Goal: Task Accomplishment & Management: Manage account settings

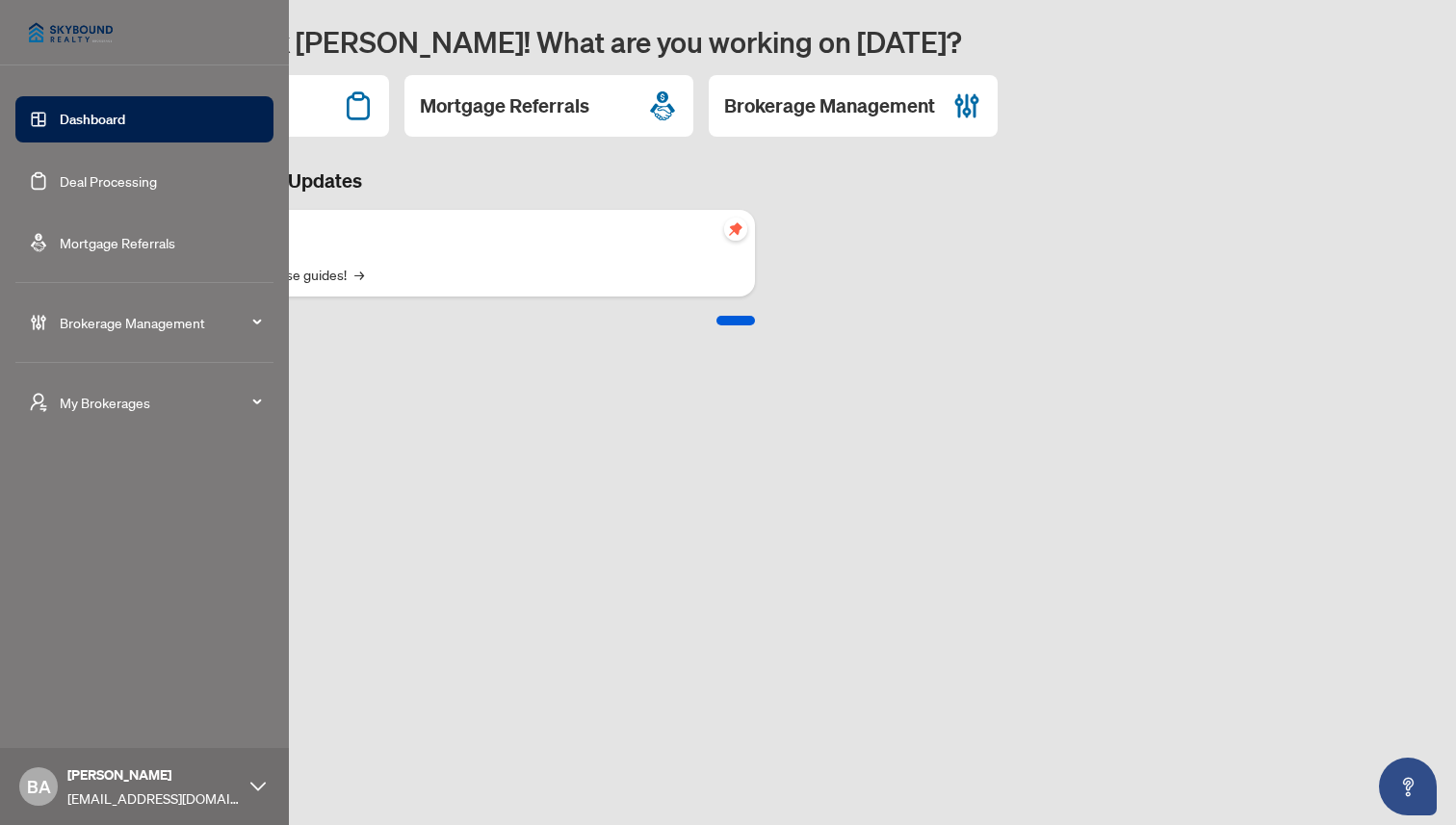
click at [113, 337] on div "Brokerage Management" at bounding box center [145, 322] width 258 height 47
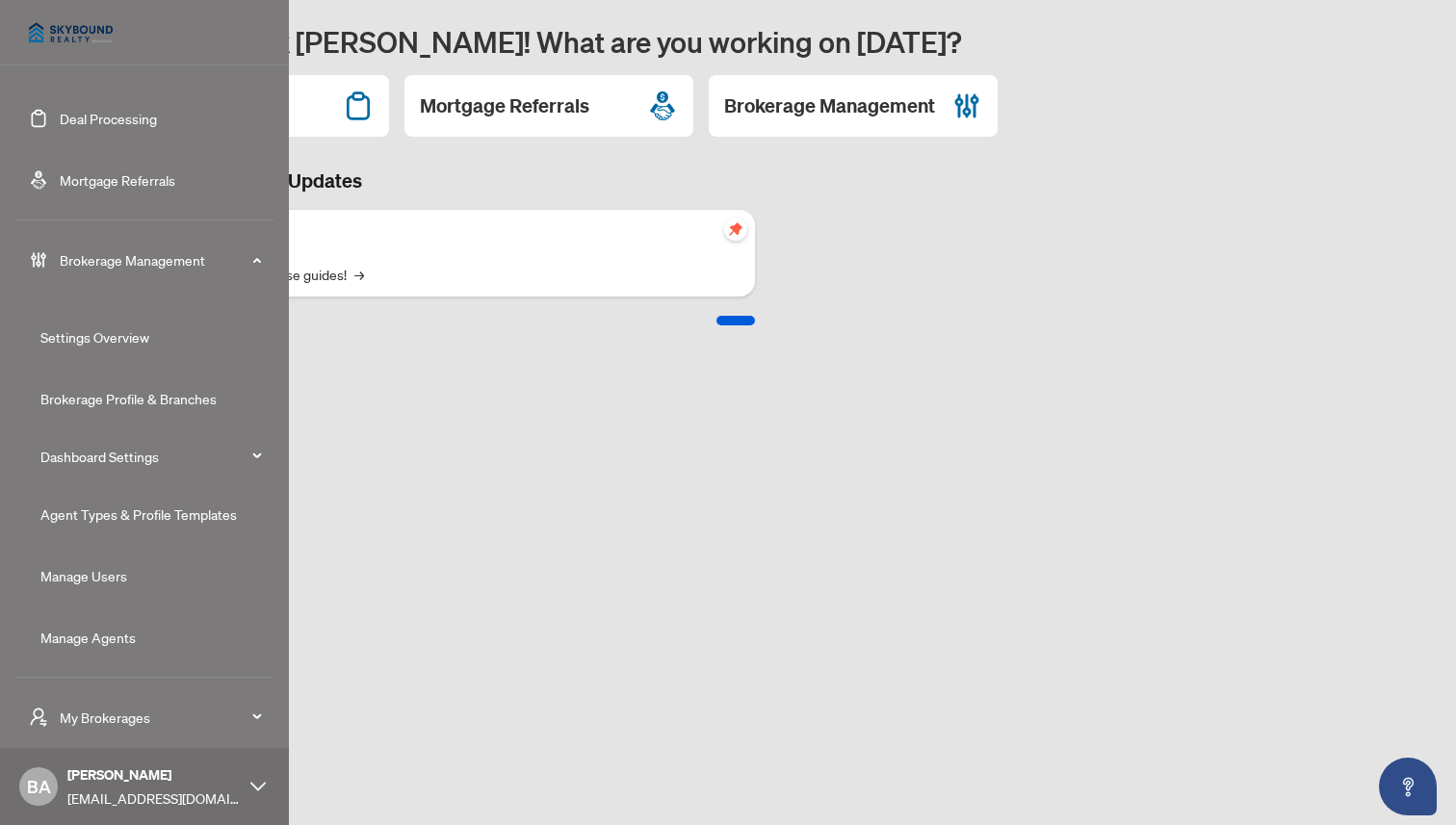
click at [112, 632] on link "Manage Agents" at bounding box center [88, 637] width 95 height 17
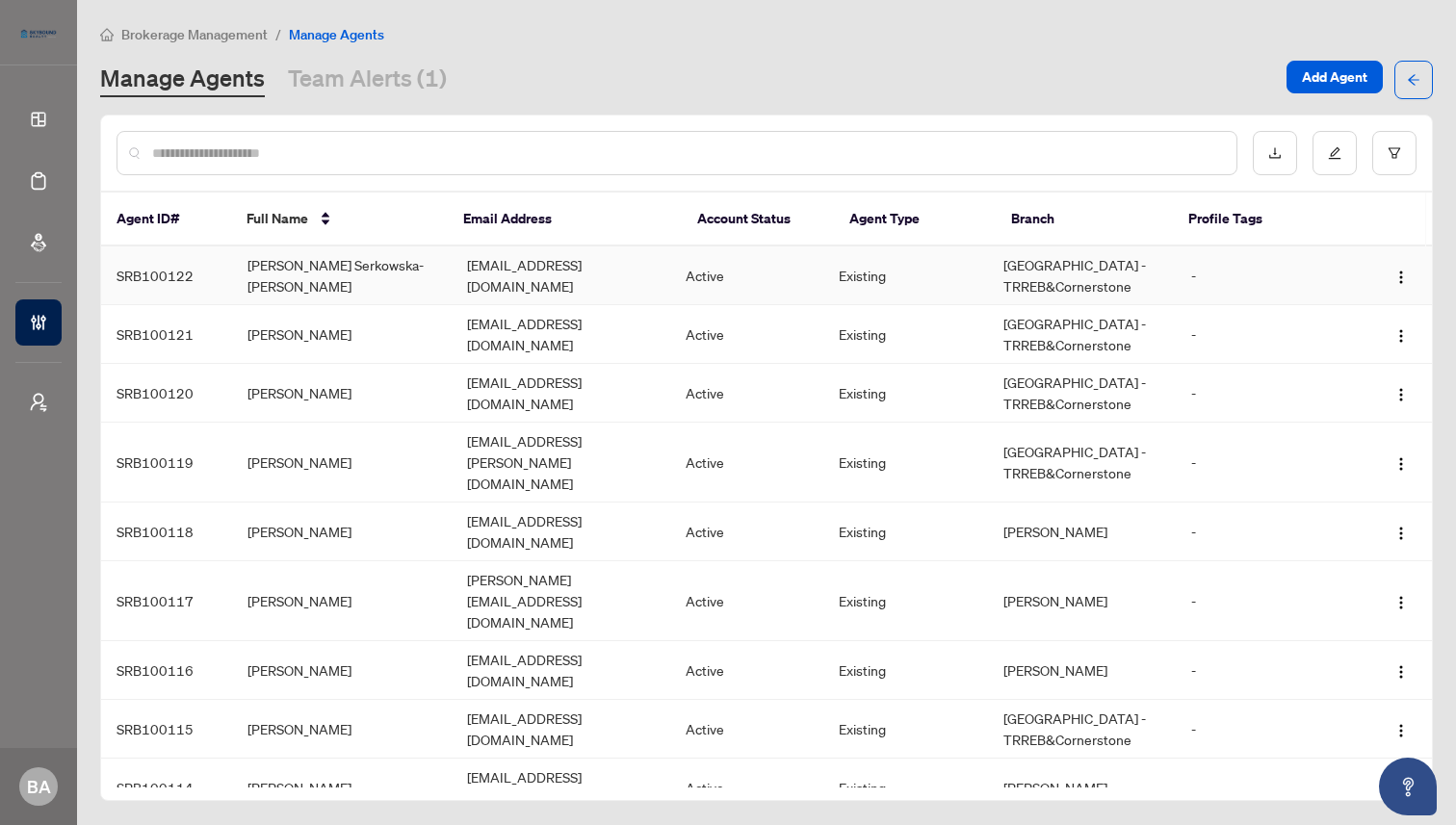
click at [384, 276] on td "[PERSON_NAME] Serkowska-[PERSON_NAME]" at bounding box center [341, 275] width 219 height 59
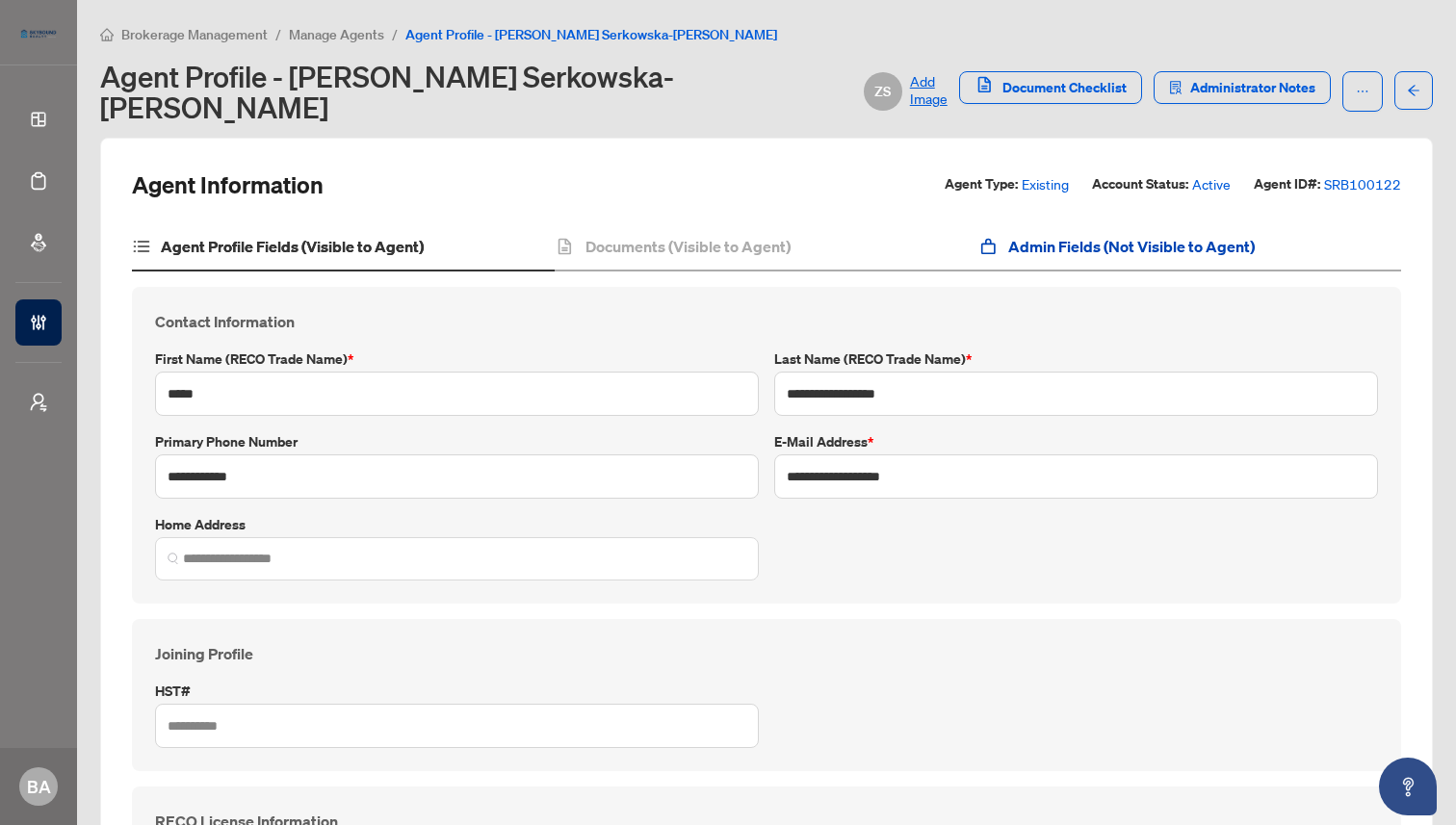
click at [1057, 235] on h4 "Admin Fields (Not Visible to Agent)" at bounding box center [1131, 246] width 246 height 23
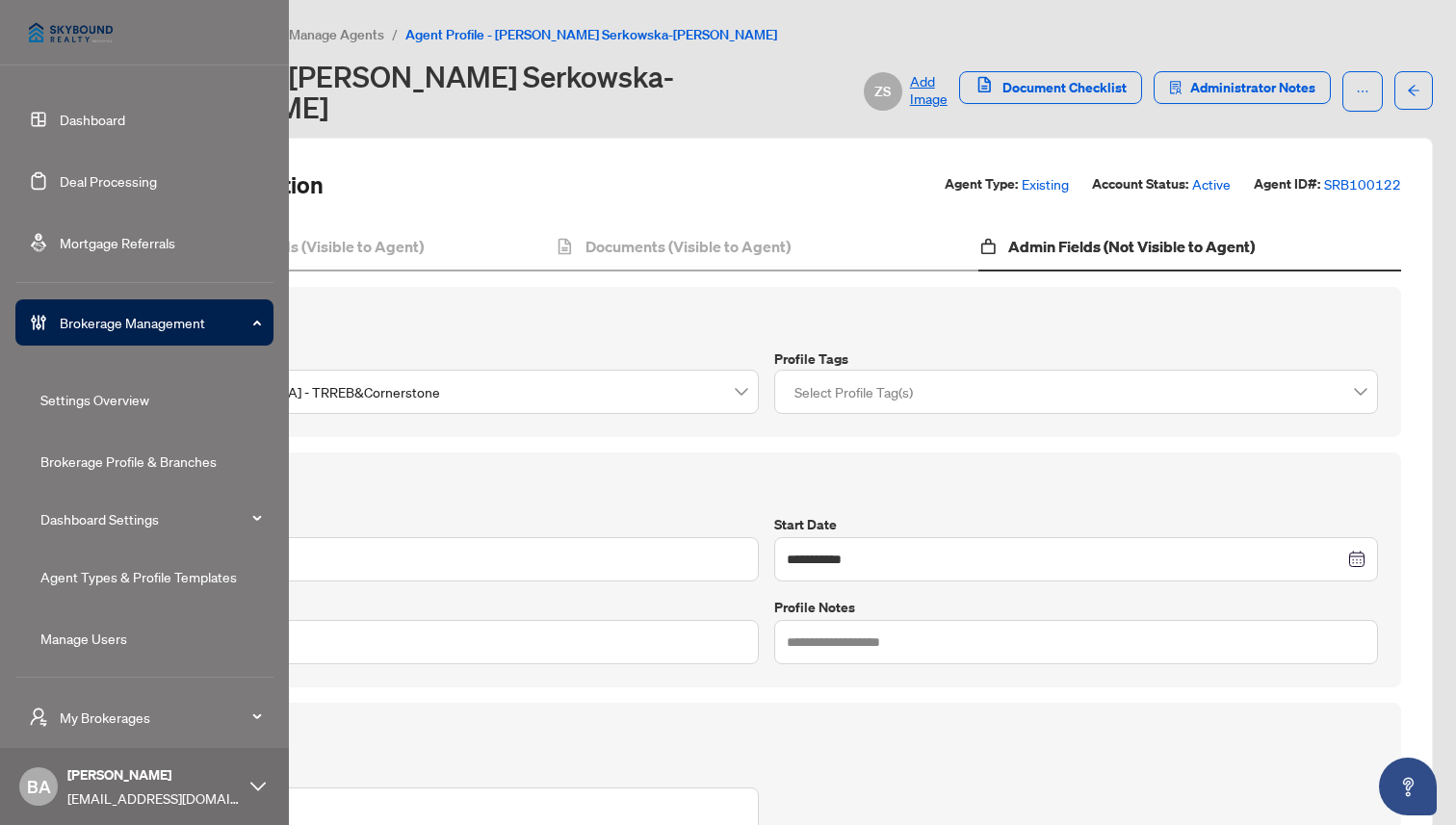
scroll to position [63, 0]
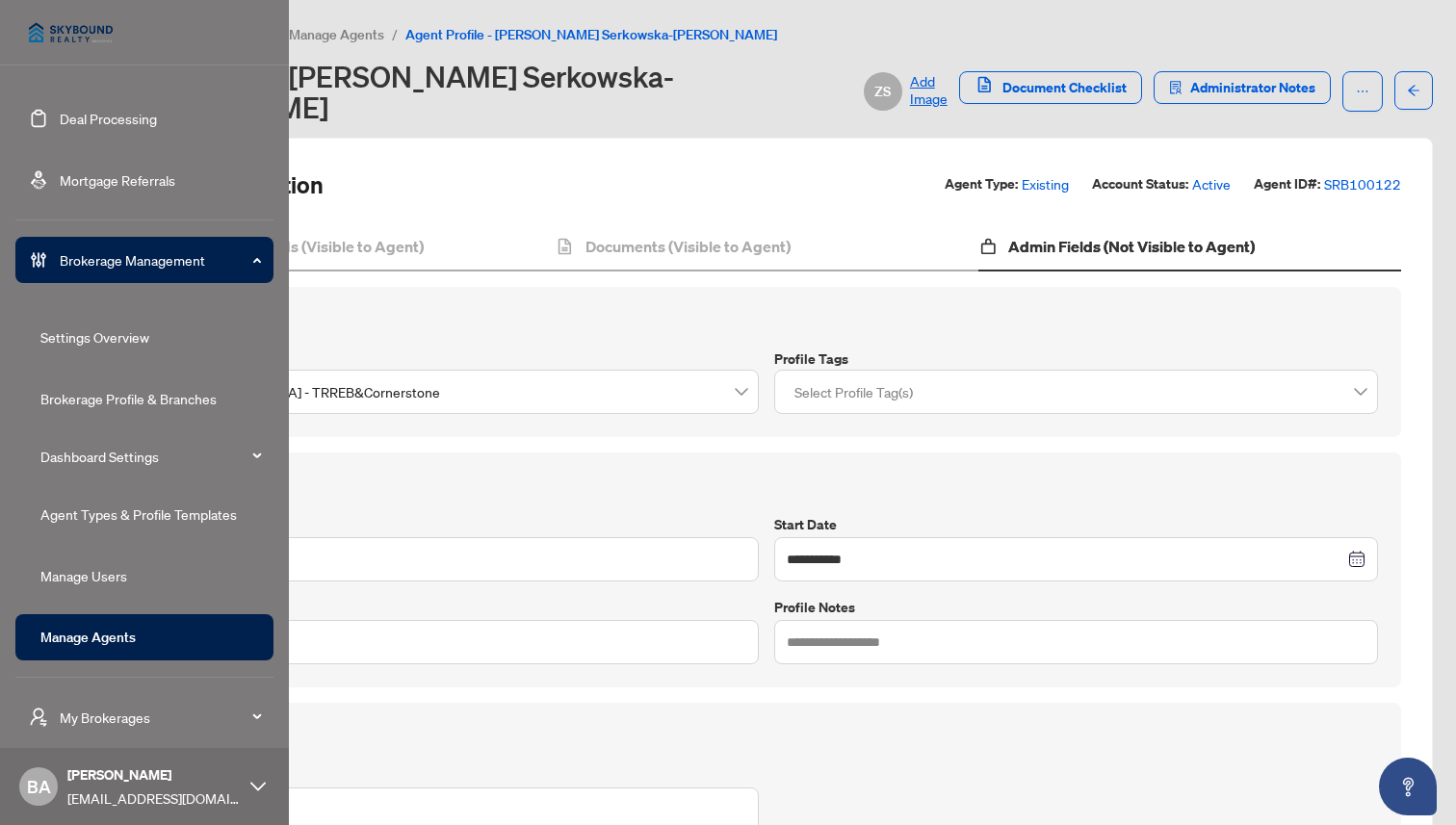
click at [115, 633] on link "Manage Agents" at bounding box center [88, 637] width 95 height 17
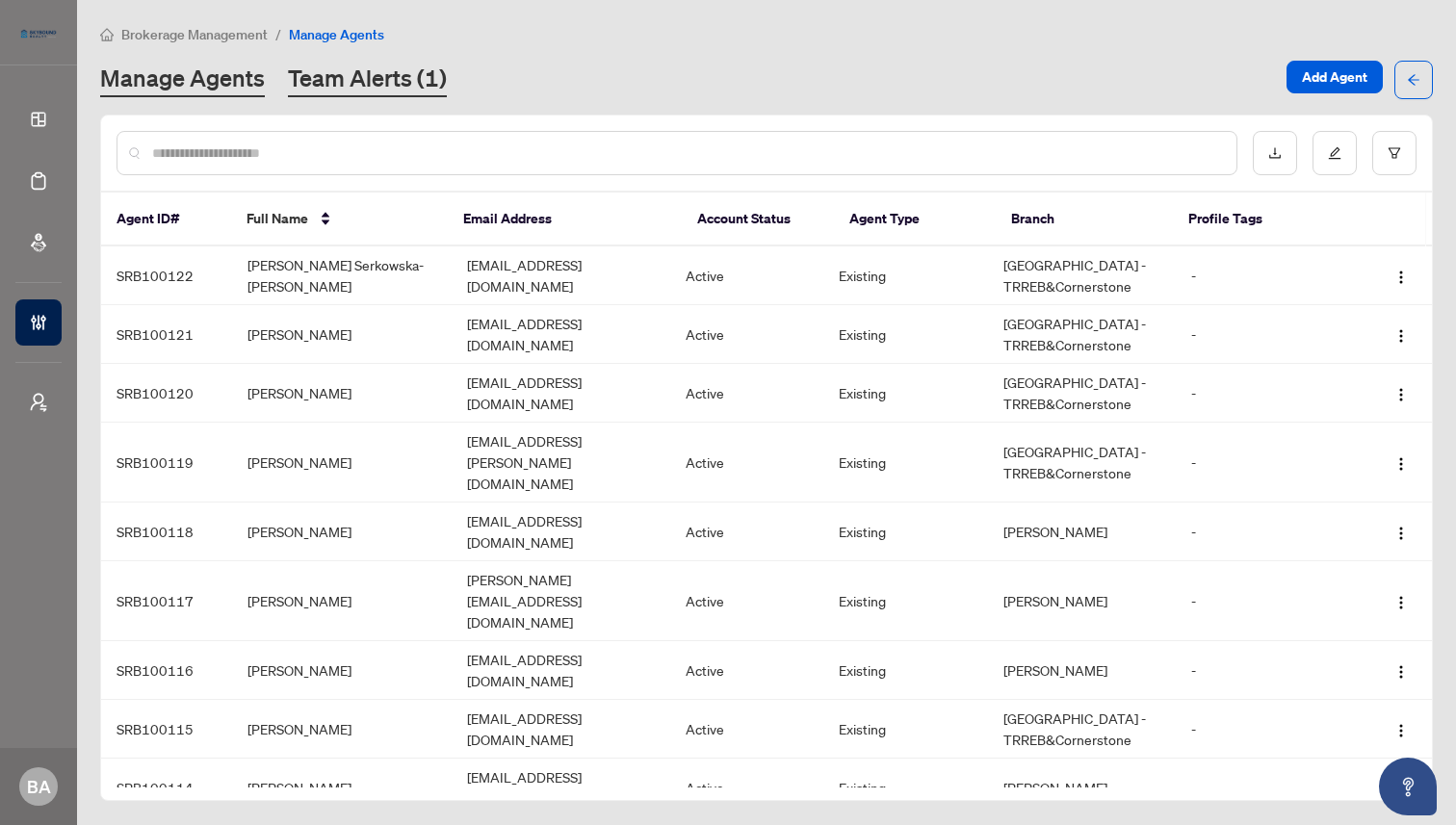
click at [382, 86] on link "Team Alerts (1)" at bounding box center [368, 80] width 159 height 35
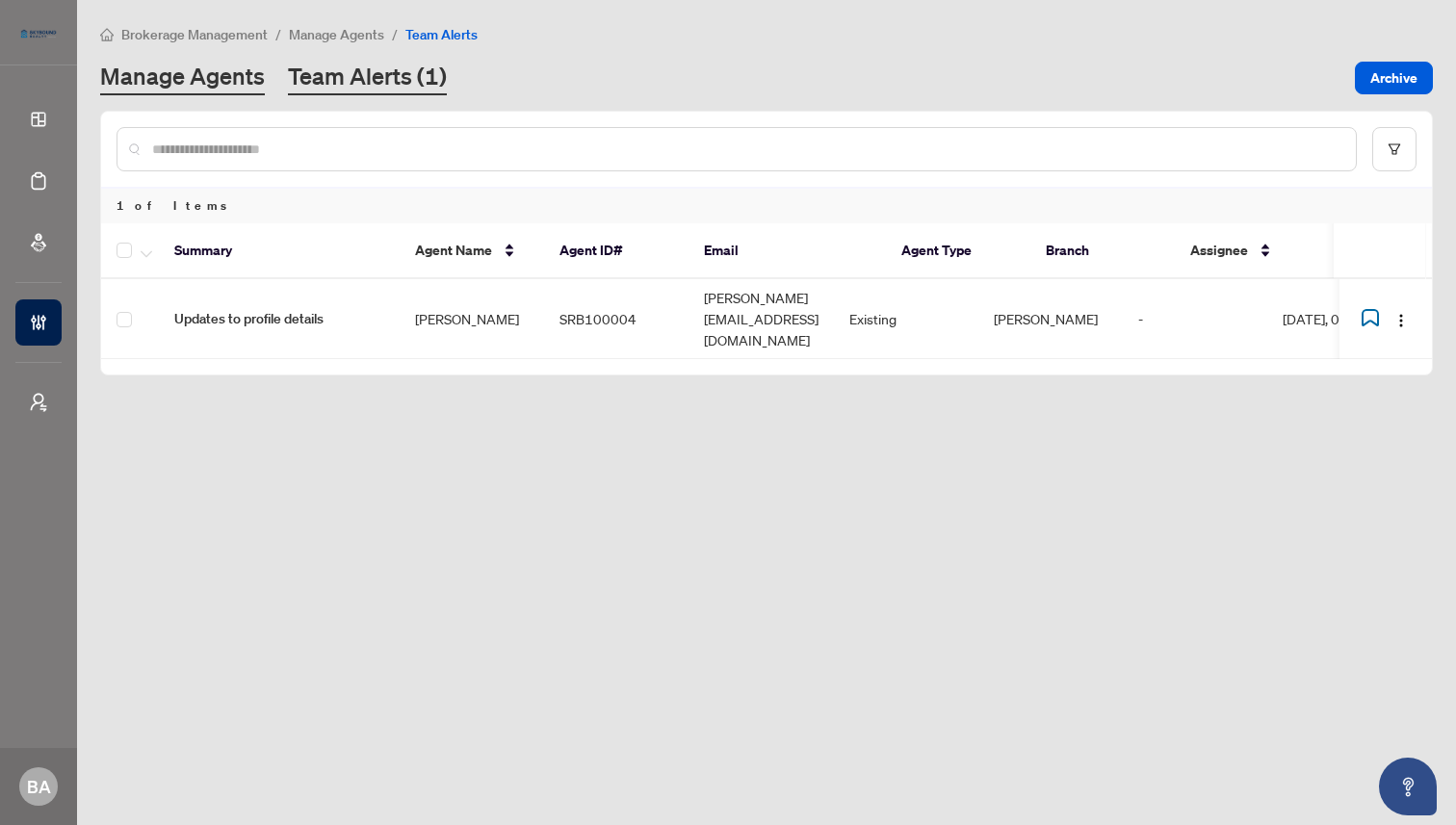
click at [223, 69] on link "Manage Agents" at bounding box center [183, 78] width 165 height 35
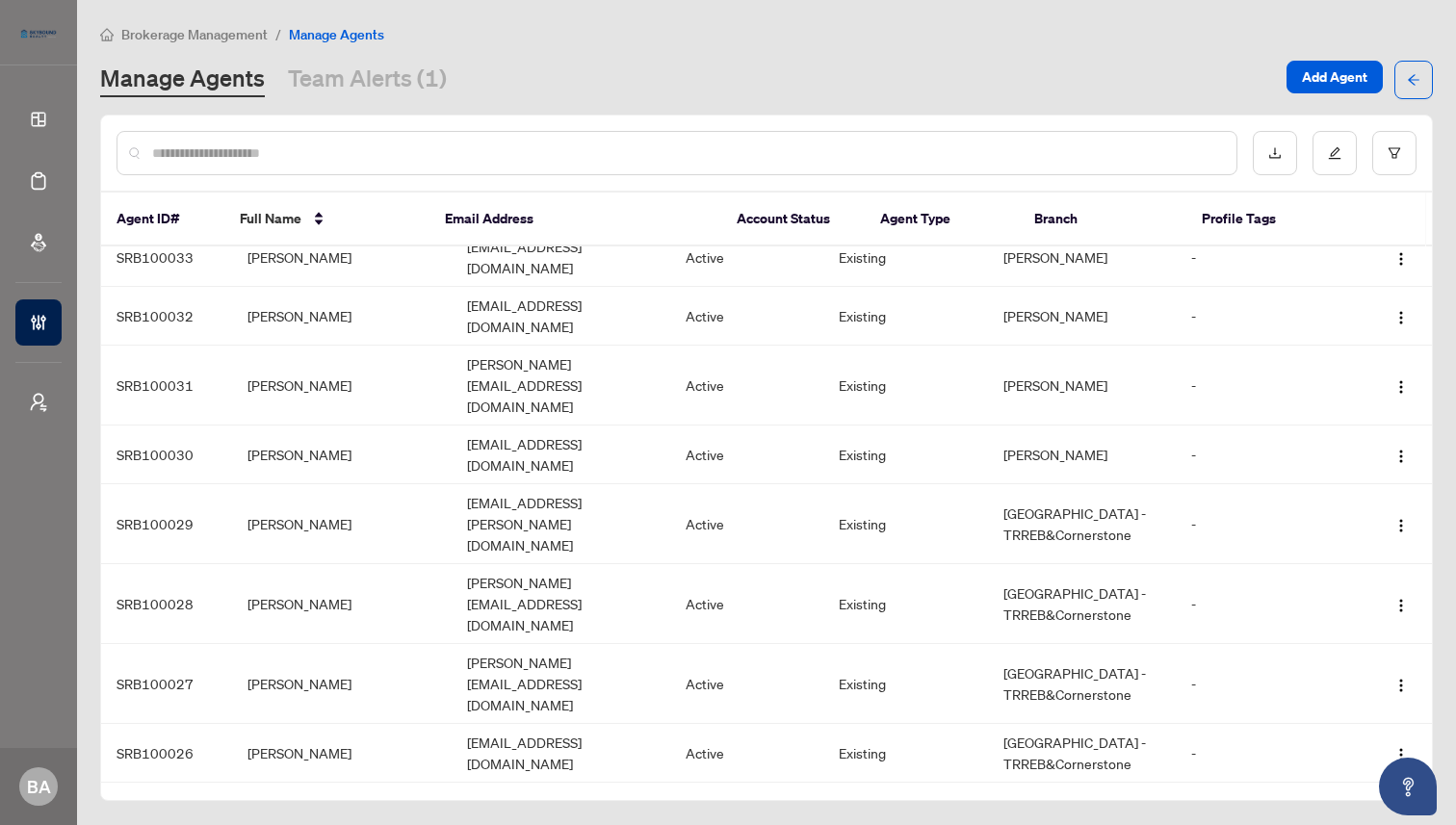
scroll to position [5815, 0]
